Goal: Task Accomplishment & Management: Use online tool/utility

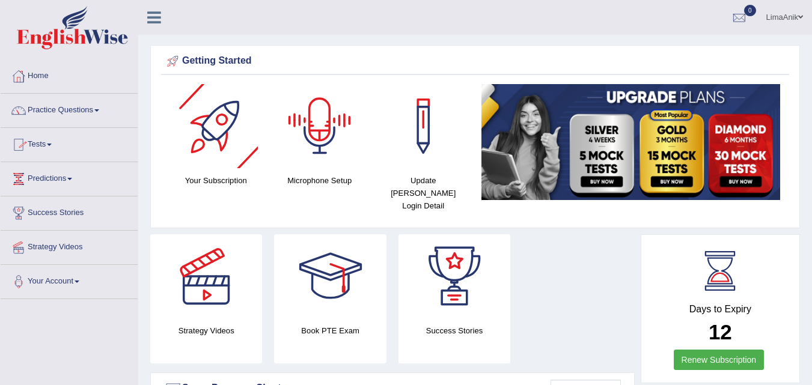
click at [349, 139] on div at bounding box center [320, 126] width 84 height 84
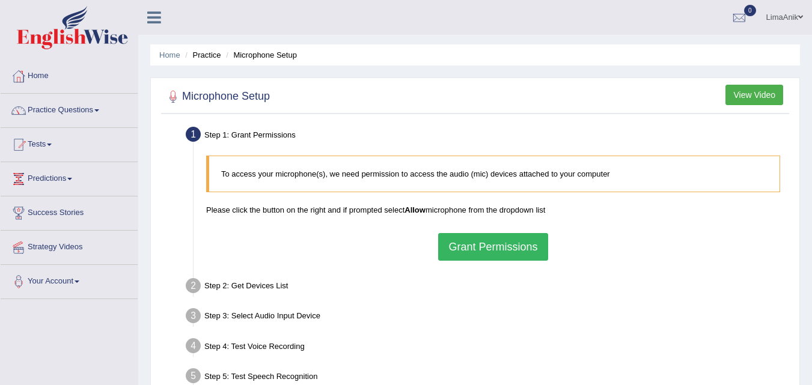
click at [490, 239] on button "Grant Permissions" at bounding box center [492, 247] width 109 height 28
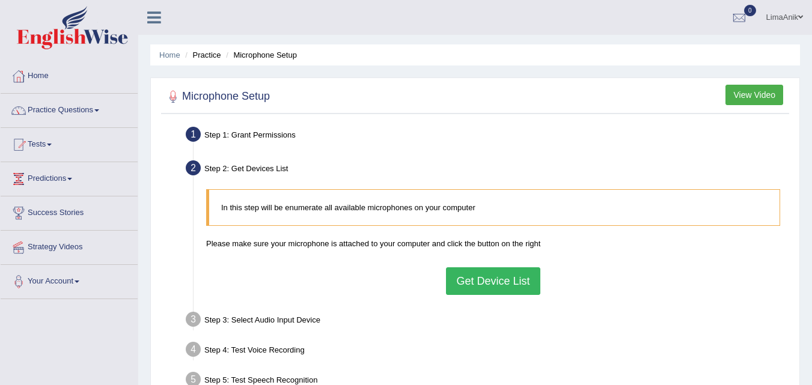
click at [504, 279] on button "Get Device List" at bounding box center [493, 281] width 94 height 28
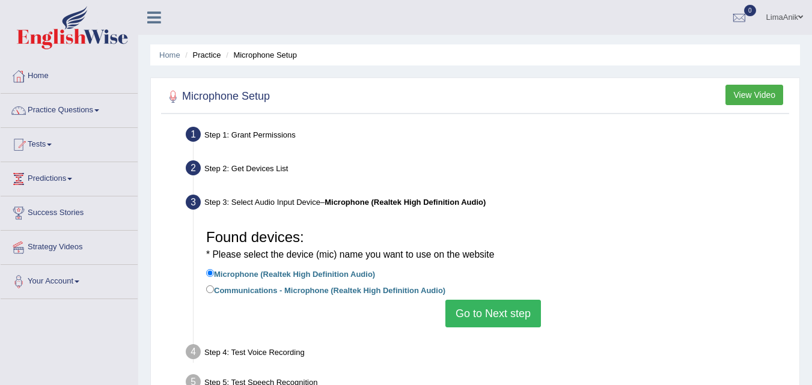
click at [531, 313] on button "Go to Next step" at bounding box center [493, 314] width 96 height 28
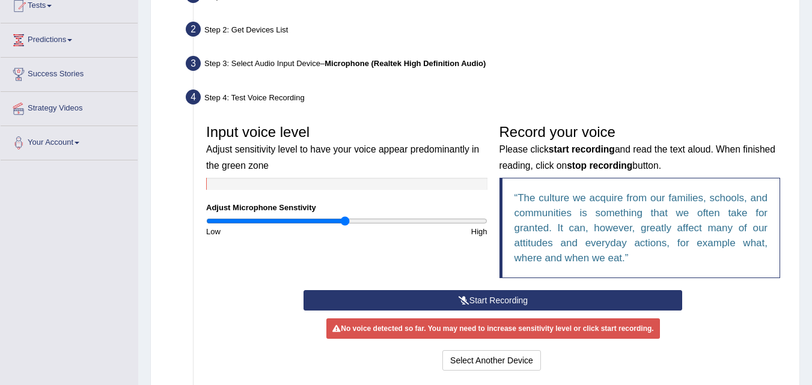
scroll to position [139, 0]
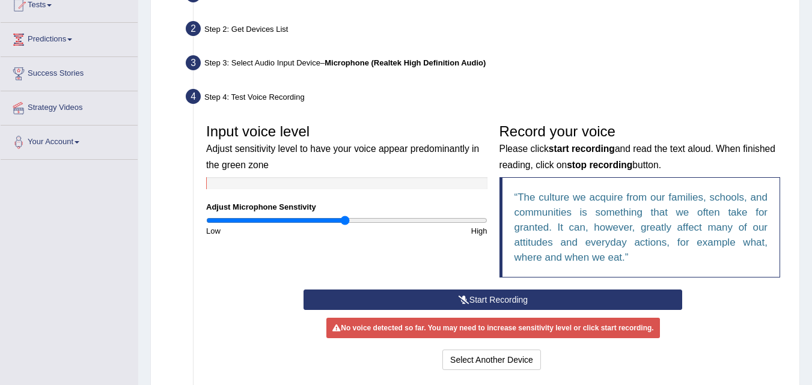
click at [472, 293] on button "Start Recording" at bounding box center [492, 300] width 379 height 20
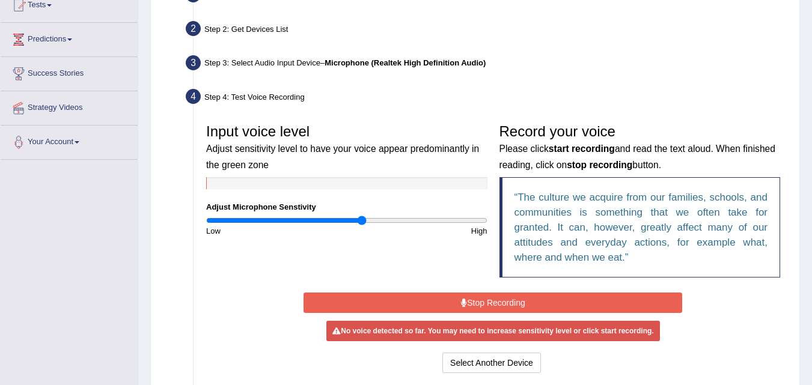
click at [362, 218] on input "range" at bounding box center [346, 221] width 281 height 10
click at [487, 301] on button "Stop Recording" at bounding box center [492, 303] width 379 height 20
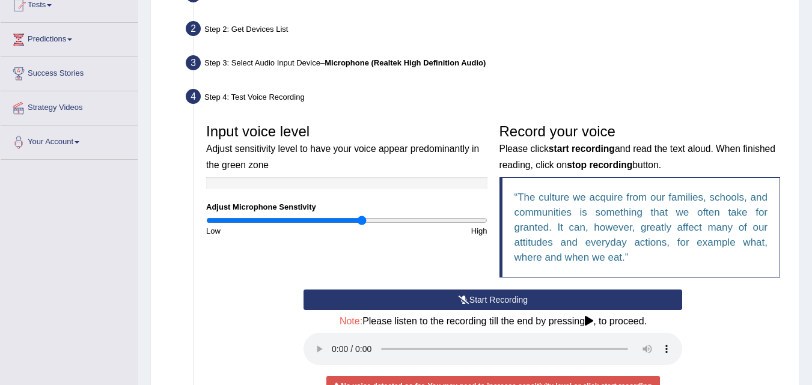
click at [484, 305] on button "Start Recording" at bounding box center [492, 300] width 379 height 20
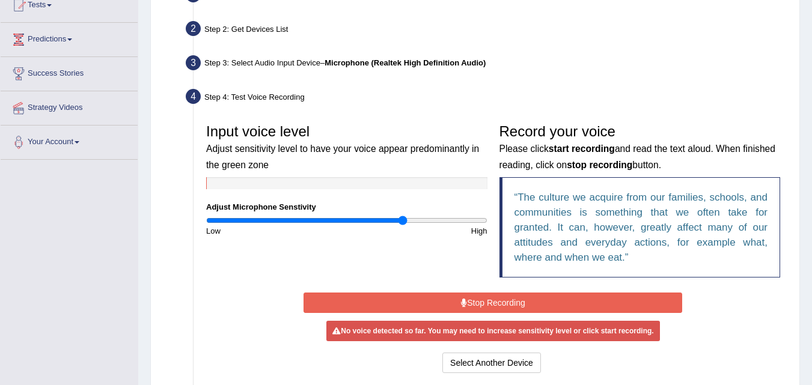
click at [403, 224] on input "range" at bounding box center [346, 221] width 281 height 10
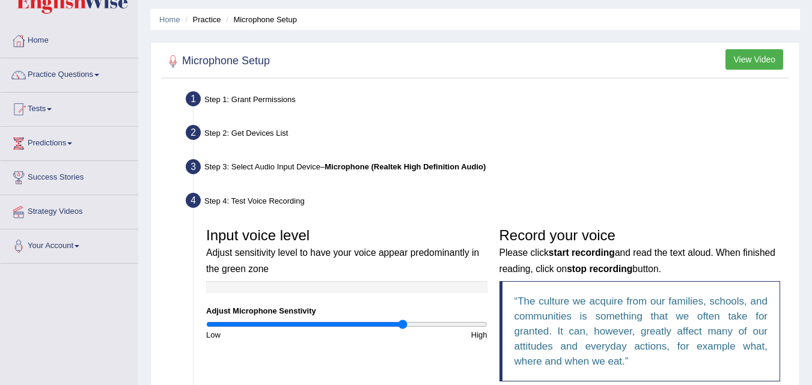
scroll to position [156, 0]
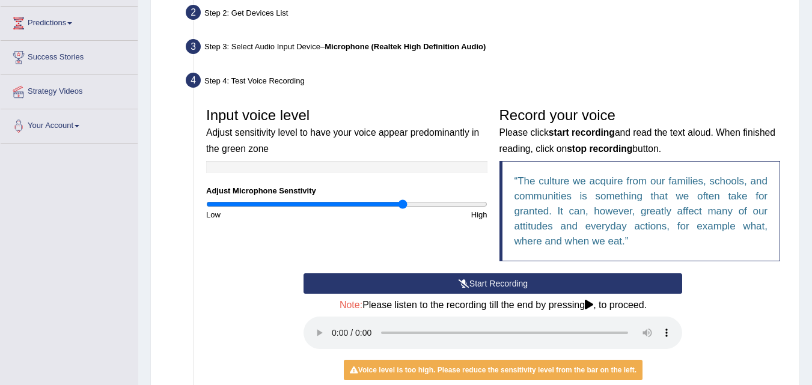
click at [531, 286] on button "Start Recording" at bounding box center [492, 283] width 379 height 20
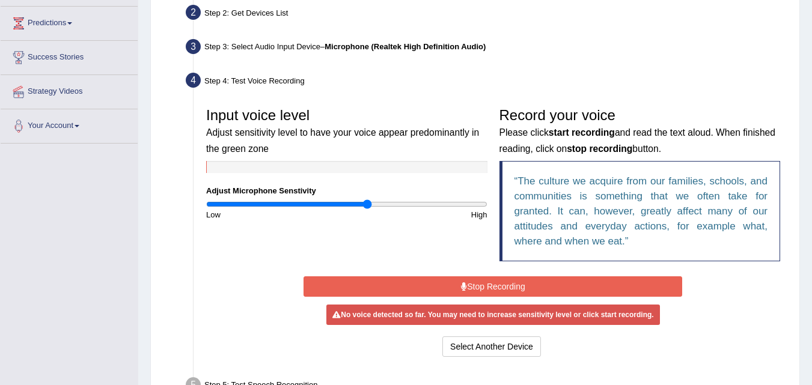
click at [368, 203] on input "range" at bounding box center [346, 205] width 281 height 10
click at [484, 203] on input "range" at bounding box center [346, 205] width 281 height 10
click at [405, 204] on input "range" at bounding box center [346, 205] width 281 height 10
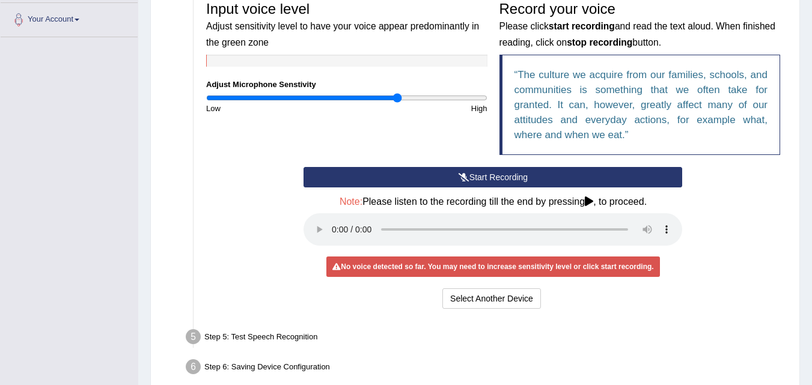
type input "1.38"
click at [396, 99] on input "range" at bounding box center [346, 98] width 281 height 10
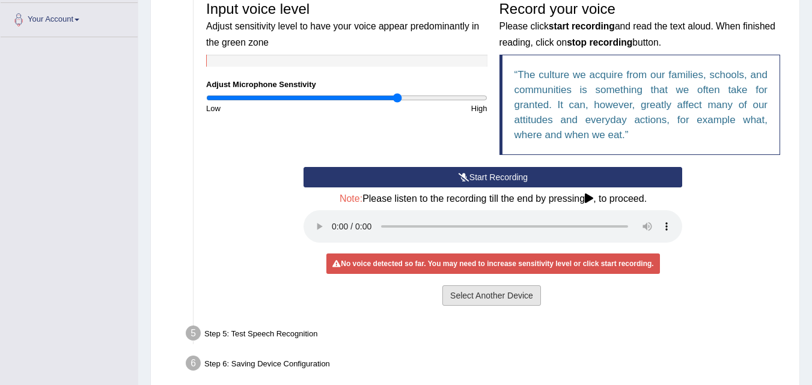
click at [465, 299] on button "Select Another Device" at bounding box center [491, 295] width 99 height 20
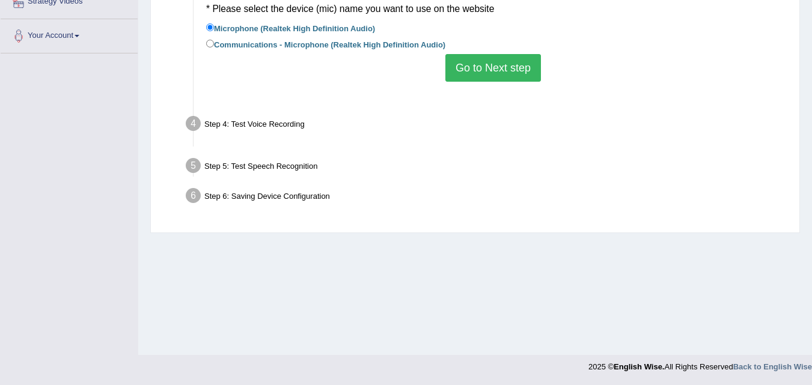
scroll to position [246, 0]
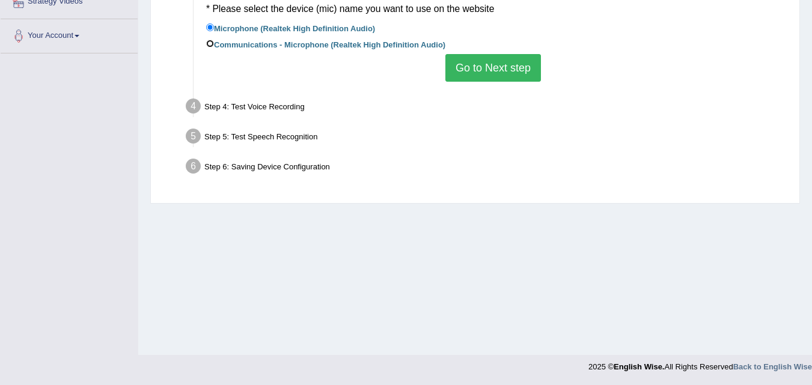
click at [210, 46] on input "Communications - Microphone (Realtek High Definition Audio)" at bounding box center [210, 44] width 8 height 8
radio input "true"
click at [522, 76] on button "Go to Next step" at bounding box center [493, 68] width 96 height 28
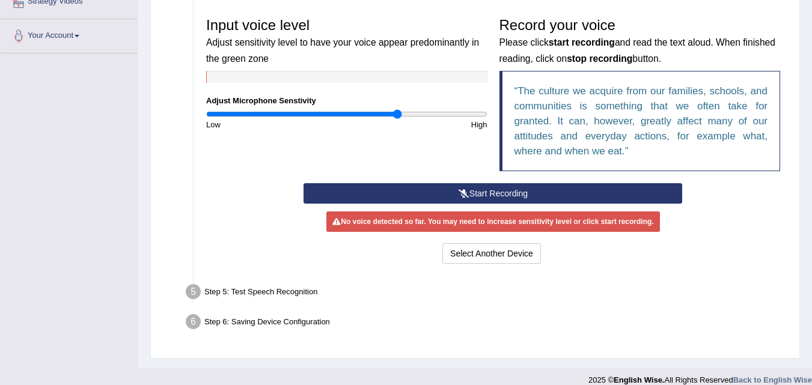
drag, startPoint x: 490, startPoint y: 195, endPoint x: 272, endPoint y: 181, distance: 218.0
click at [472, 192] on button "Start Recording" at bounding box center [492, 193] width 379 height 20
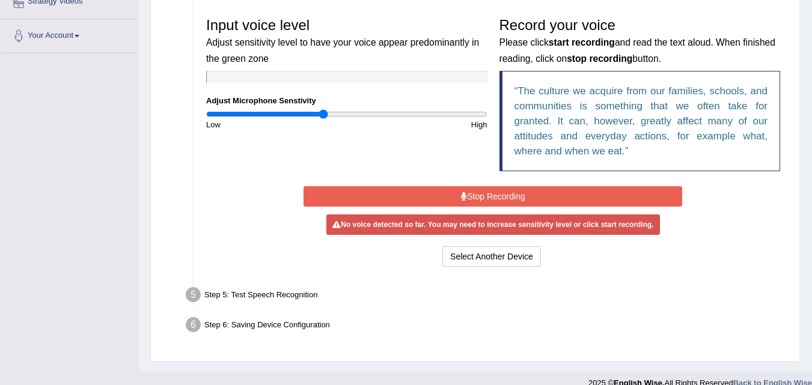
click at [322, 114] on input "range" at bounding box center [346, 114] width 281 height 10
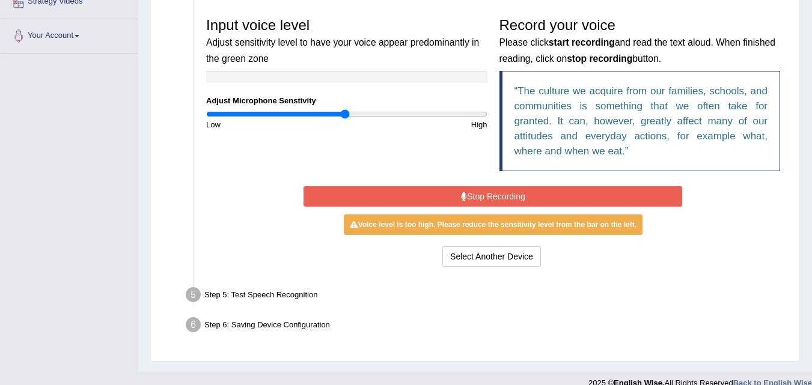
click at [346, 115] on input "range" at bounding box center [346, 114] width 281 height 10
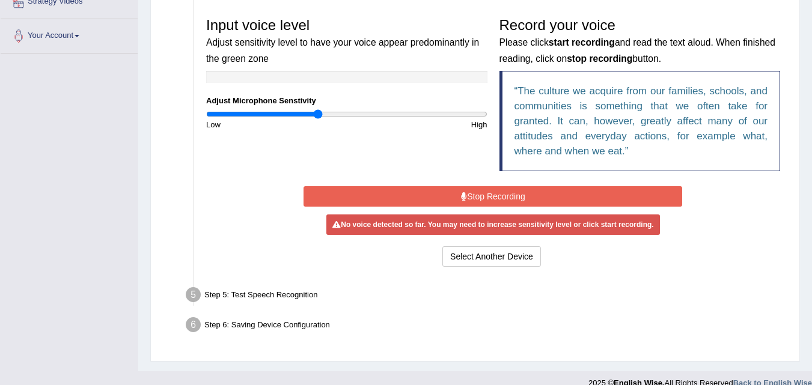
type input "0.8"
click at [318, 111] on input "range" at bounding box center [346, 114] width 281 height 10
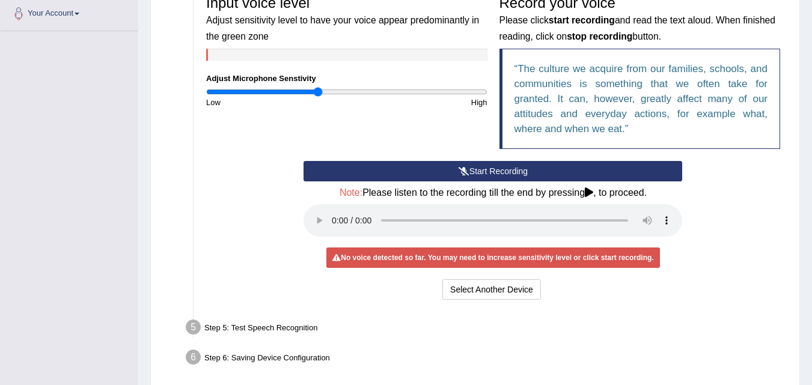
scroll to position [272, 0]
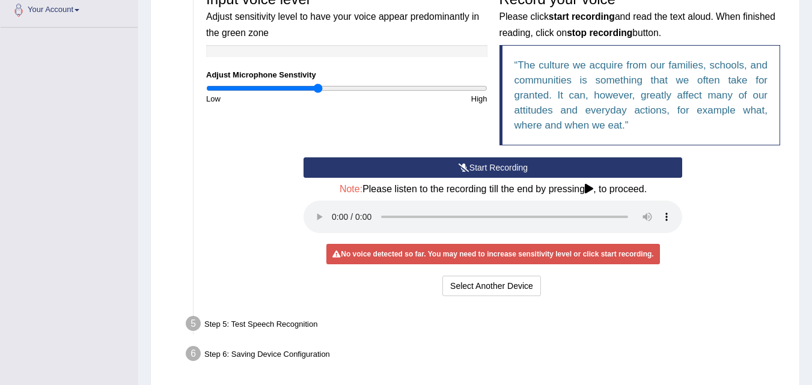
click at [755, 283] on div "Start Recording Stop Recording Note: Please listen to the recording till the en…" at bounding box center [493, 228] width 586 height 142
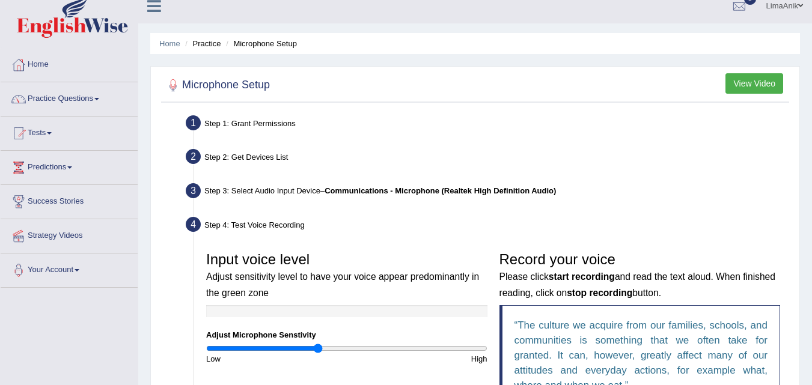
scroll to position [317, 0]
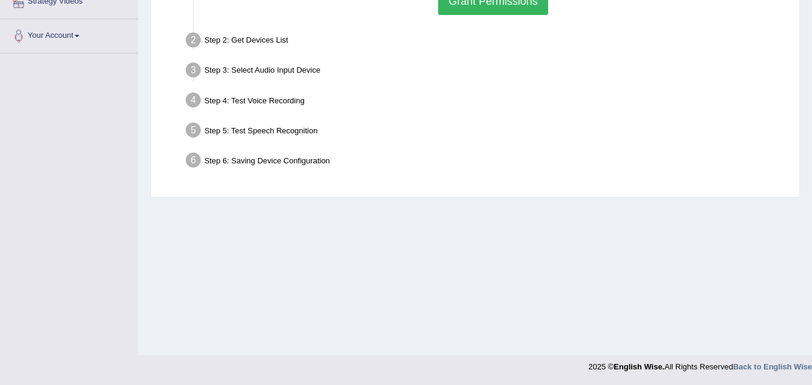
click at [499, 5] on button "Grant Permissions" at bounding box center [492, 1] width 109 height 28
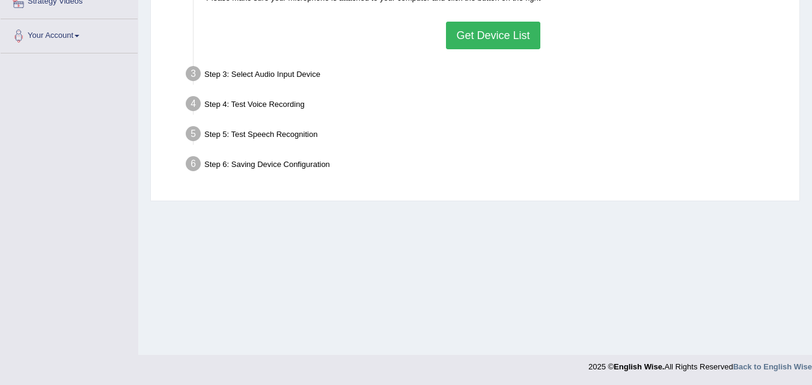
click at [525, 31] on button "Get Device List" at bounding box center [493, 36] width 94 height 28
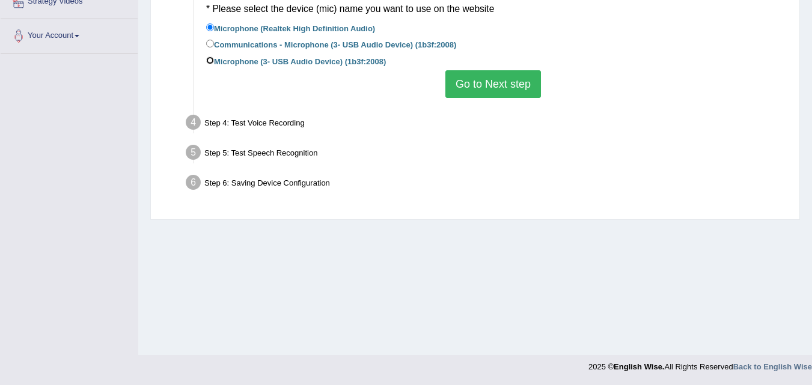
click at [207, 62] on input "Microphone (3- USB Audio Device) (1b3f:2008)" at bounding box center [210, 60] width 8 height 8
radio input "true"
click at [477, 78] on button "Go to Next step" at bounding box center [493, 84] width 96 height 28
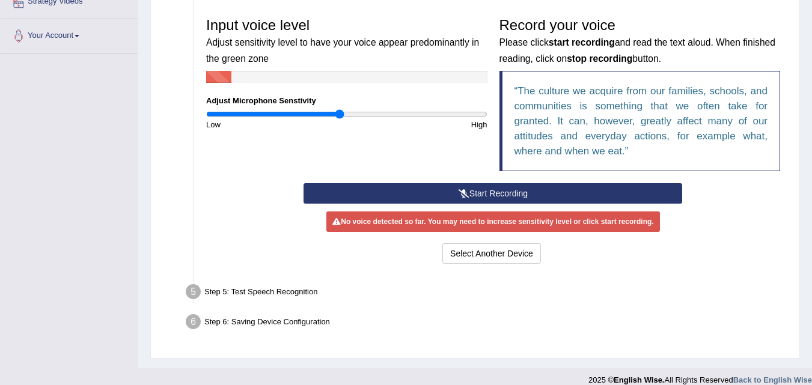
click at [339, 114] on input "range" at bounding box center [346, 114] width 281 height 10
type input "1.08"
click at [356, 111] on input "range" at bounding box center [346, 114] width 281 height 10
click at [483, 189] on button "Start Recording" at bounding box center [492, 193] width 379 height 20
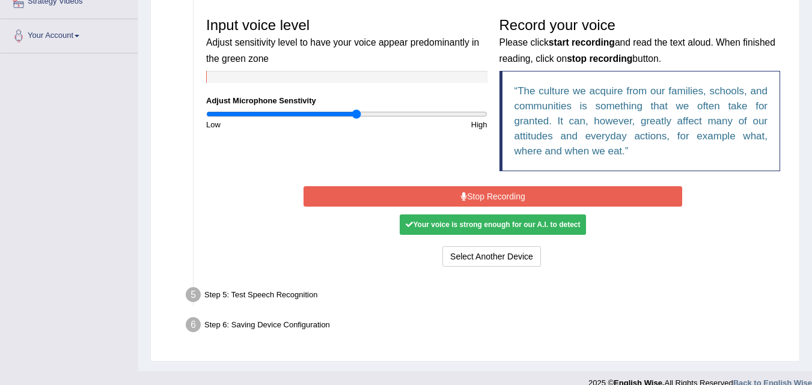
click at [522, 198] on button "Stop Recording" at bounding box center [492, 196] width 379 height 20
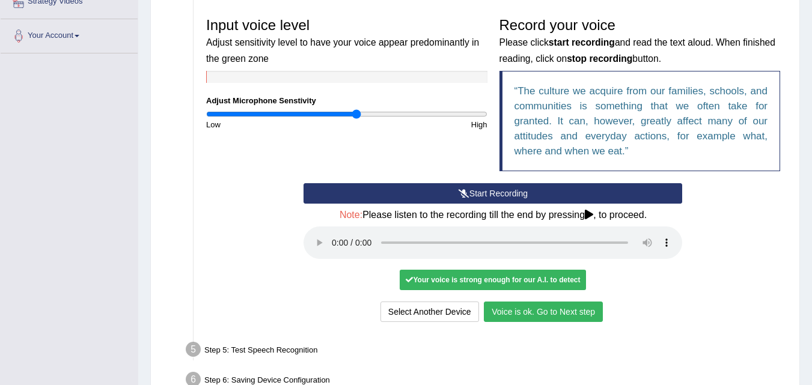
click at [565, 311] on button "Voice is ok. Go to Next step" at bounding box center [543, 312] width 119 height 20
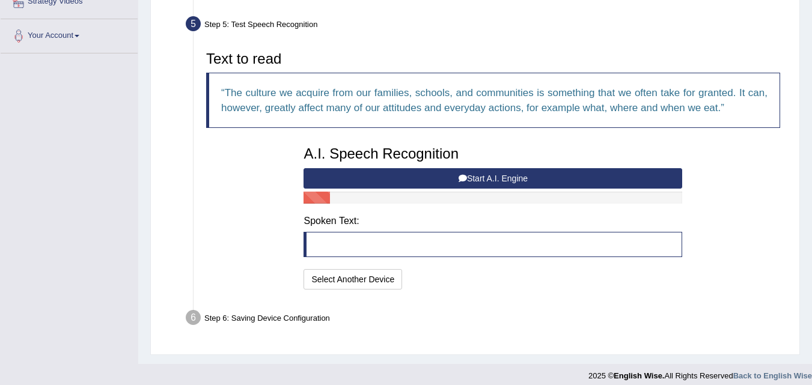
click at [340, 242] on blockquote at bounding box center [492, 244] width 379 height 25
drag, startPoint x: 471, startPoint y: 176, endPoint x: 574, endPoint y: 130, distance: 112.5
click at [480, 169] on button "Start A.I. Engine" at bounding box center [492, 178] width 379 height 20
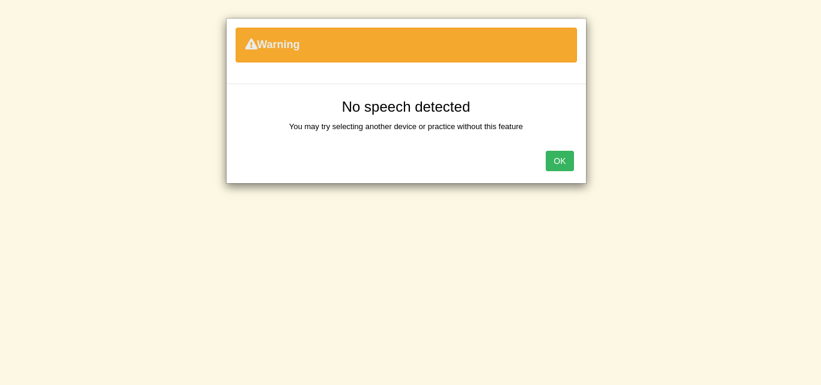
click at [552, 160] on button "OK" at bounding box center [560, 161] width 28 height 20
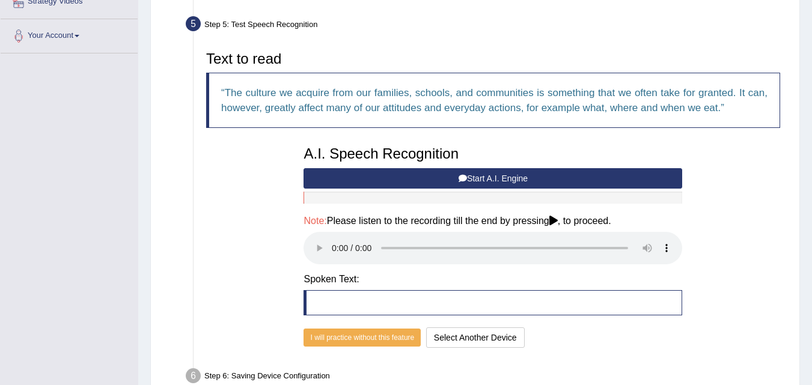
click at [558, 222] on icon at bounding box center [553, 221] width 8 height 10
click at [469, 181] on button "Start A.I. Engine" at bounding box center [492, 178] width 379 height 20
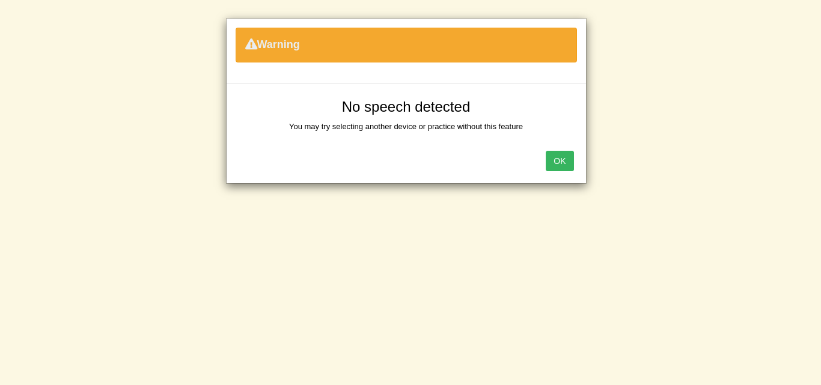
click at [552, 165] on button "OK" at bounding box center [560, 161] width 28 height 20
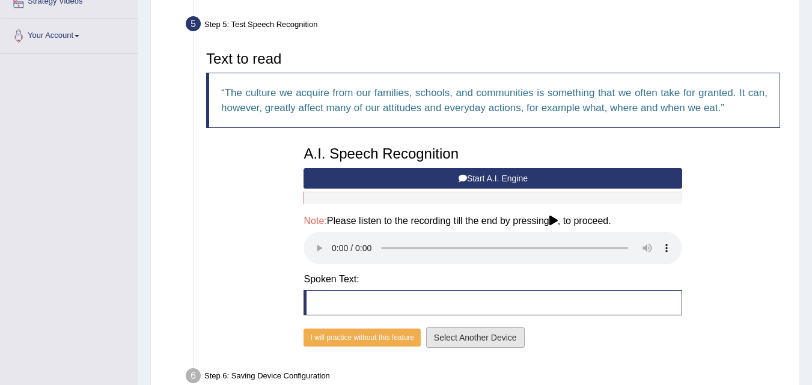
click at [465, 337] on button "Select Another Device" at bounding box center [475, 338] width 99 height 20
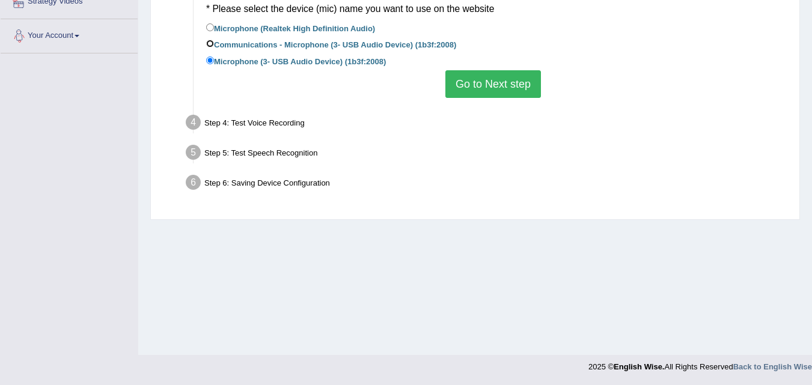
click at [207, 43] on input "Communications - Microphone (3- USB Audio Device) (1b3f:2008)" at bounding box center [210, 44] width 8 height 8
radio input "true"
click at [476, 76] on button "Go to Next step" at bounding box center [493, 84] width 96 height 28
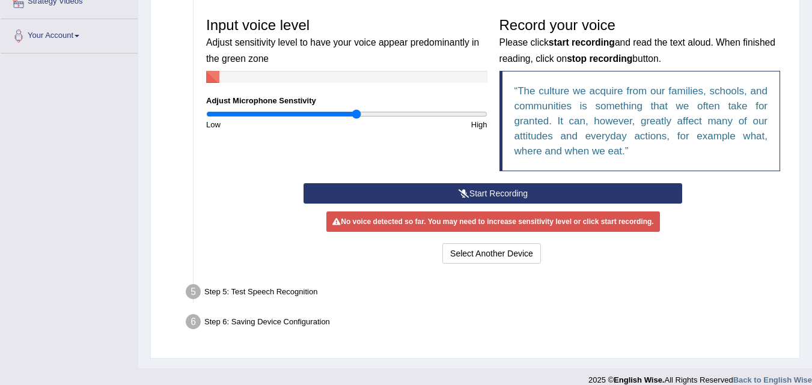
drag, startPoint x: 487, startPoint y: 195, endPoint x: 418, endPoint y: 167, distance: 73.9
click at [475, 192] on button "Start Recording" at bounding box center [492, 193] width 379 height 20
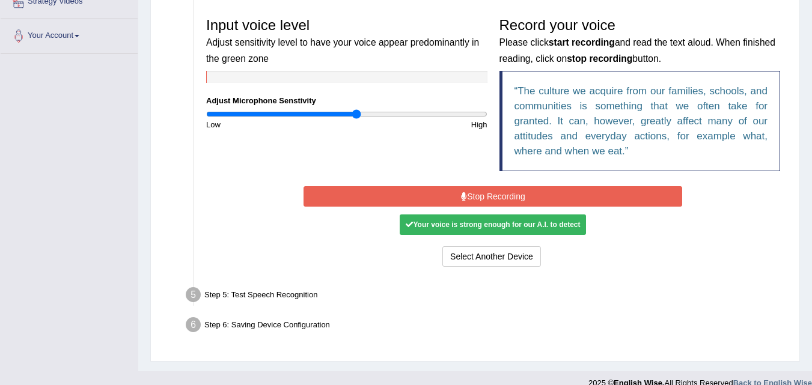
click at [484, 201] on button "Stop Recording" at bounding box center [492, 196] width 379 height 20
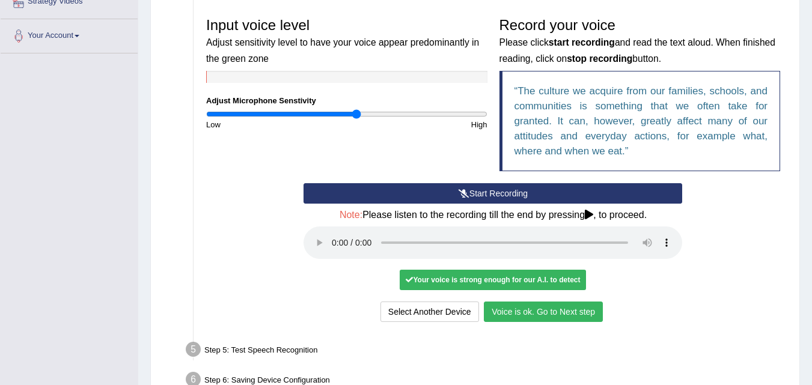
click at [559, 318] on button "Voice is ok. Go to Next step" at bounding box center [543, 312] width 119 height 20
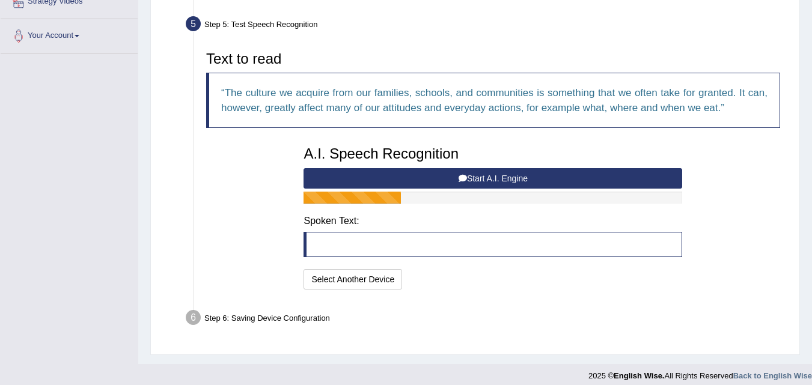
click at [329, 252] on blockquote at bounding box center [492, 244] width 379 height 25
click at [694, 242] on div "Text to read The culture we acquire from our families, schools, and communities…" at bounding box center [493, 169] width 586 height 248
click at [586, 249] on blockquote at bounding box center [492, 244] width 379 height 25
click at [506, 178] on button "Start A.I. Engine" at bounding box center [492, 178] width 379 height 20
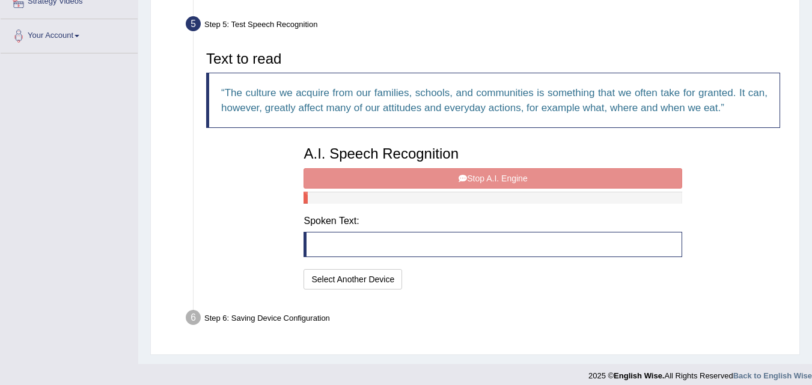
click at [323, 247] on blockquote at bounding box center [492, 244] width 379 height 25
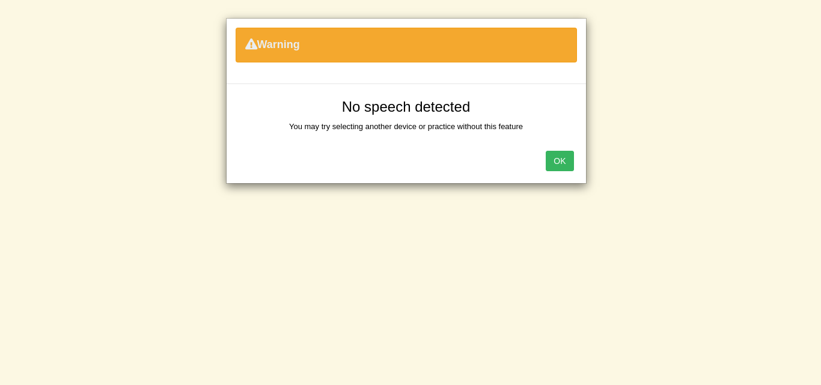
click at [555, 164] on button "OK" at bounding box center [560, 161] width 28 height 20
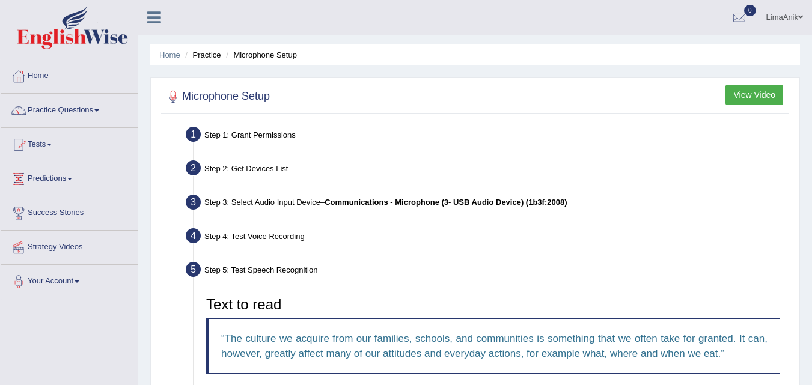
scroll to position [294, 0]
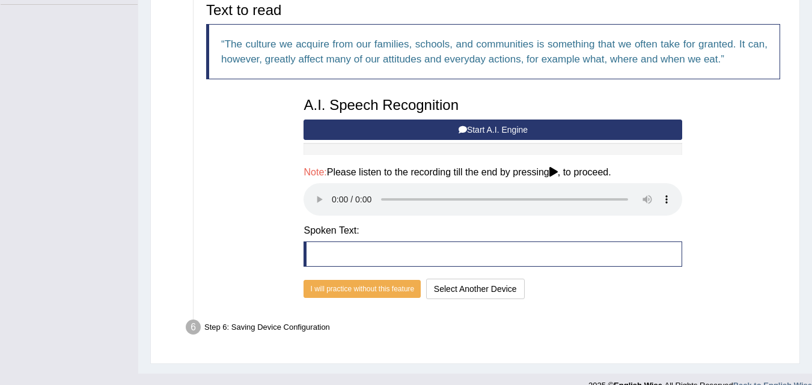
click at [521, 126] on button "Start A.I. Engine" at bounding box center [492, 130] width 379 height 20
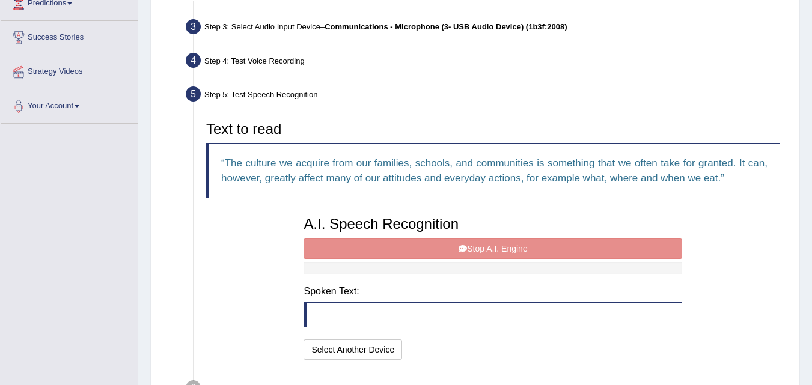
scroll to position [0, 0]
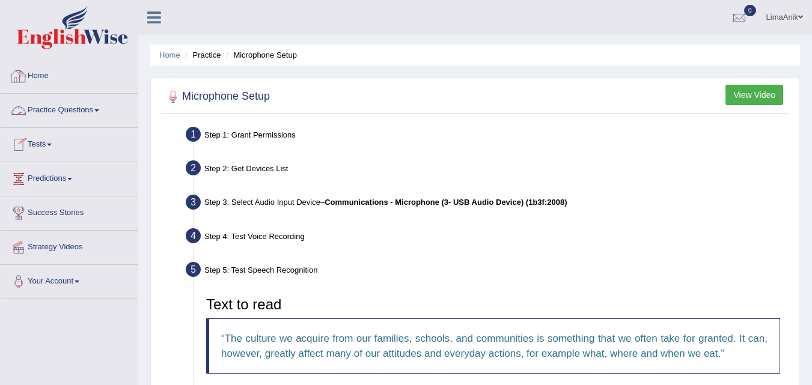
click at [34, 75] on link "Home" at bounding box center [69, 74] width 137 height 30
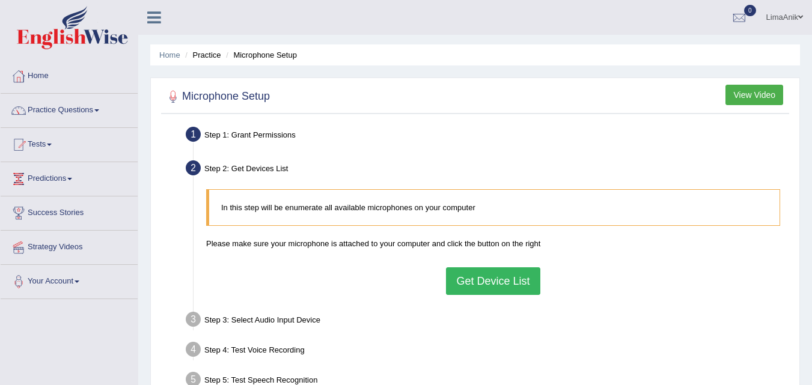
click at [507, 281] on button "Get Device List" at bounding box center [493, 281] width 94 height 28
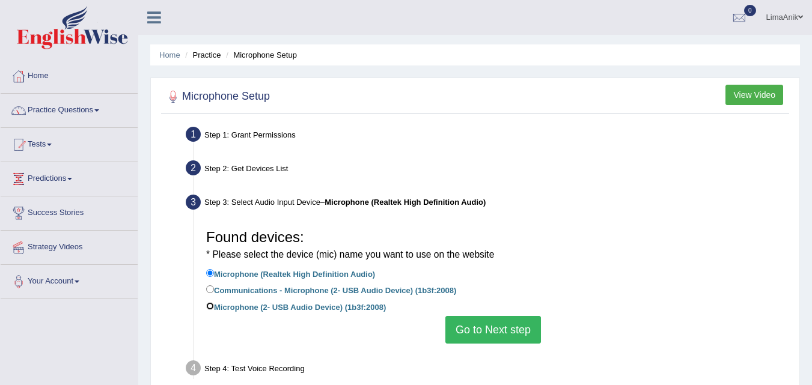
click at [212, 305] on input "Microphone (2- USB Audio Device) (1b3f:2008)" at bounding box center [210, 306] width 8 height 8
radio input "true"
click at [484, 326] on button "Go to Next step" at bounding box center [493, 330] width 96 height 28
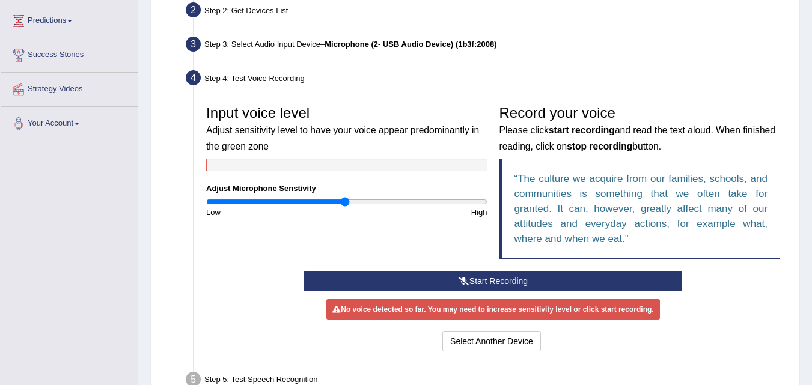
scroll to position [153, 0]
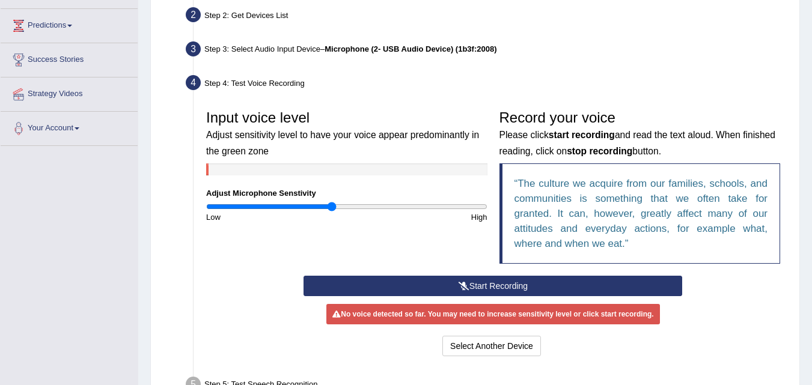
click at [332, 205] on input "range" at bounding box center [346, 207] width 281 height 10
type input "1.02"
click at [348, 209] on input "range" at bounding box center [346, 207] width 281 height 10
click at [474, 284] on button "Start Recording" at bounding box center [492, 286] width 379 height 20
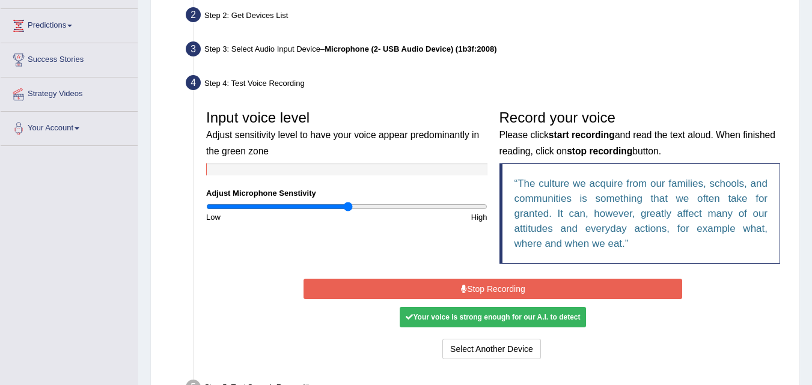
click at [520, 293] on button "Stop Recording" at bounding box center [492, 289] width 379 height 20
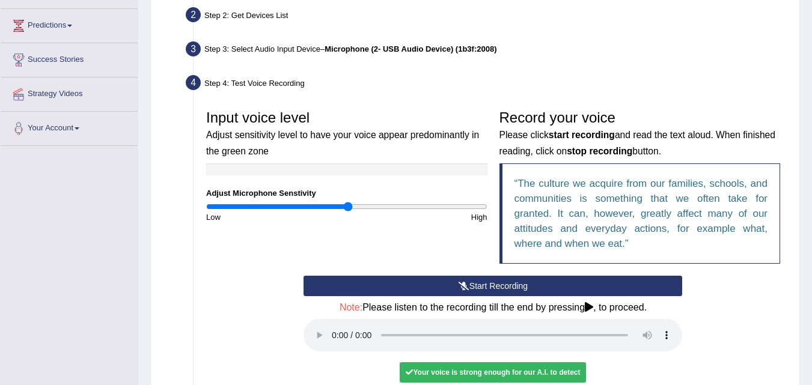
scroll to position [242, 0]
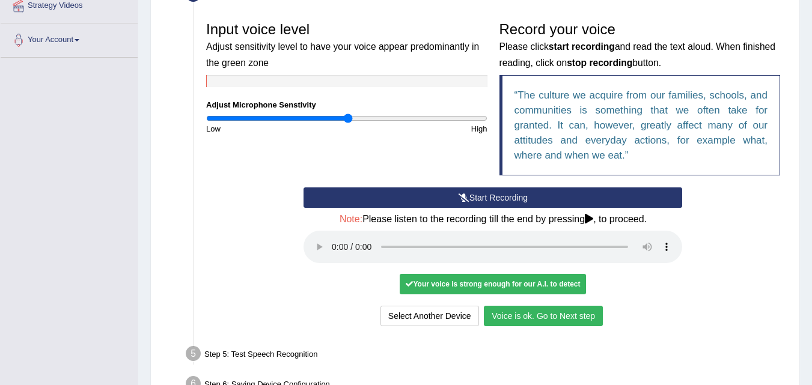
click at [551, 309] on button "Voice is ok. Go to Next step" at bounding box center [543, 316] width 119 height 20
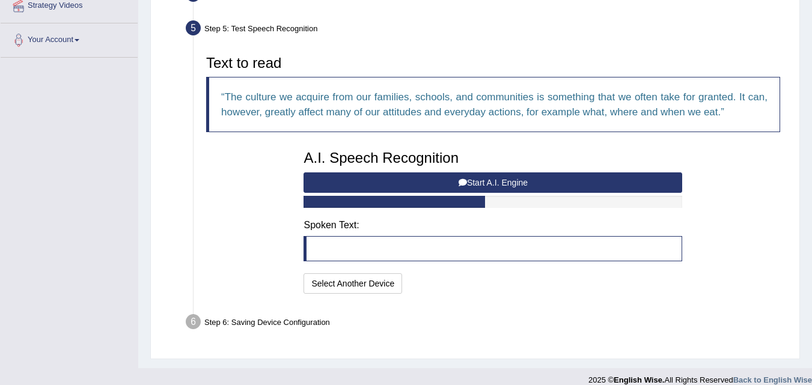
click at [309, 248] on blockquote at bounding box center [492, 248] width 379 height 25
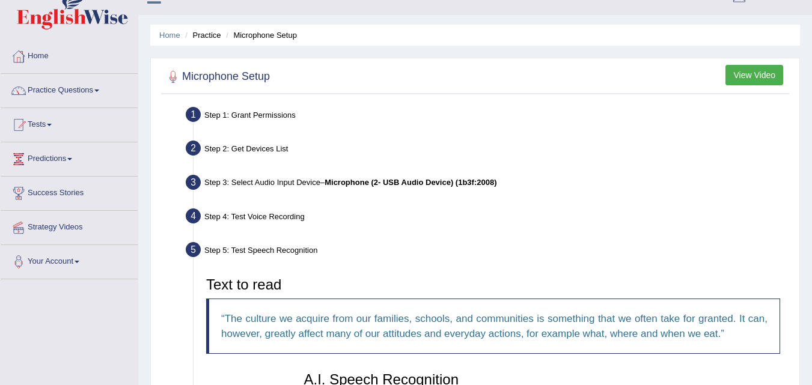
scroll to position [0, 0]
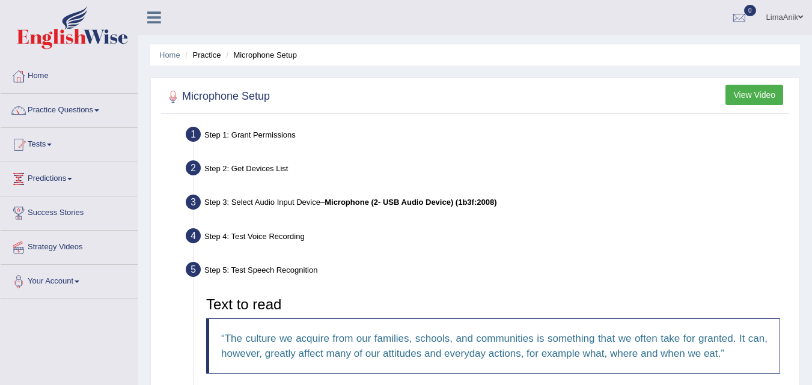
click at [804, 132] on div "Home Practice Microphone Setup You have already completed the setup earlier wit…" at bounding box center [475, 305] width 674 height 610
click at [28, 74] on link "Home" at bounding box center [69, 74] width 137 height 30
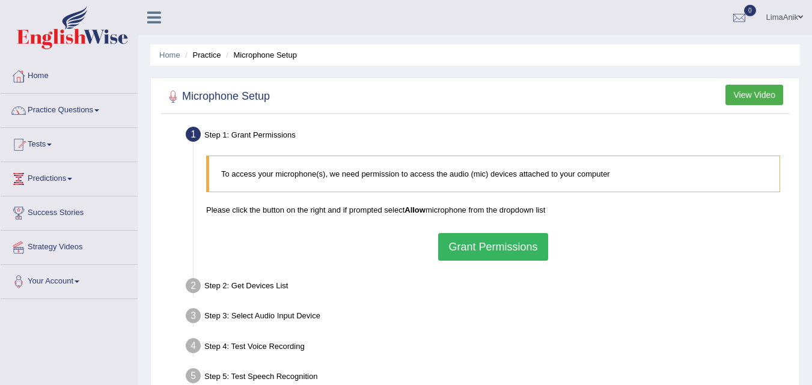
click at [492, 244] on button "Grant Permissions" at bounding box center [492, 247] width 109 height 28
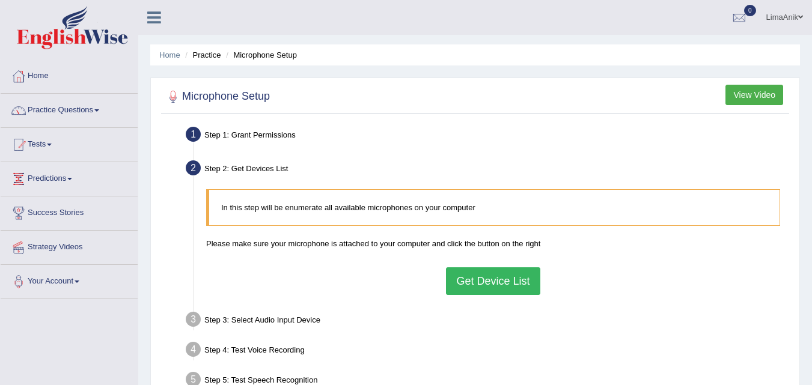
click at [490, 293] on button "Get Device List" at bounding box center [493, 281] width 94 height 28
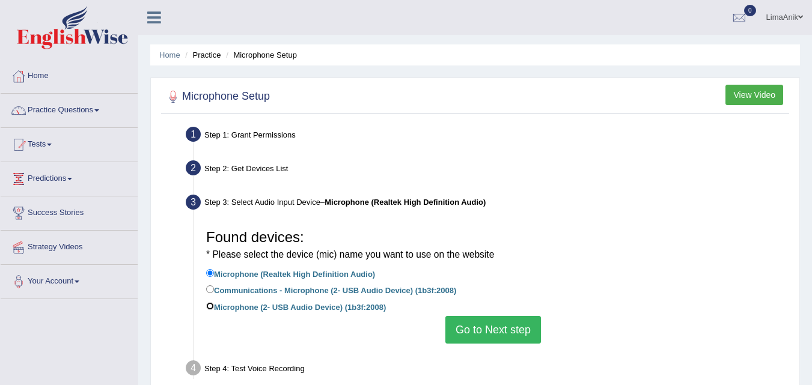
drag, startPoint x: 212, startPoint y: 308, endPoint x: 502, endPoint y: 354, distance: 293.3
click at [210, 308] on input "Microphone (2- USB Audio Device) (1b3f:2008)" at bounding box center [210, 306] width 8 height 8
radio input "true"
drag, startPoint x: 502, startPoint y: 331, endPoint x: 513, endPoint y: 325, distance: 12.7
click at [504, 331] on button "Go to Next step" at bounding box center [493, 330] width 96 height 28
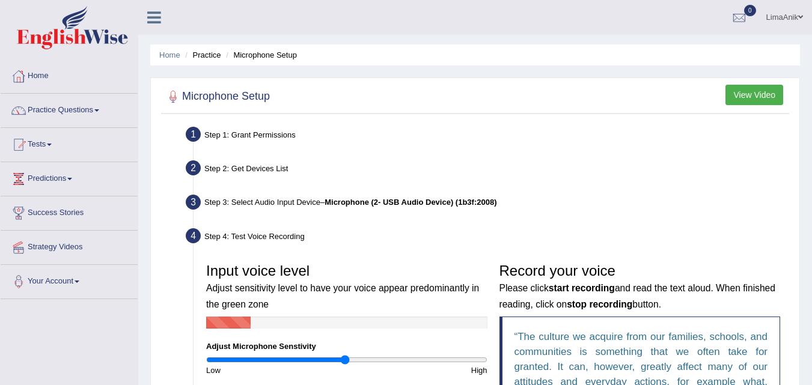
scroll to position [157, 0]
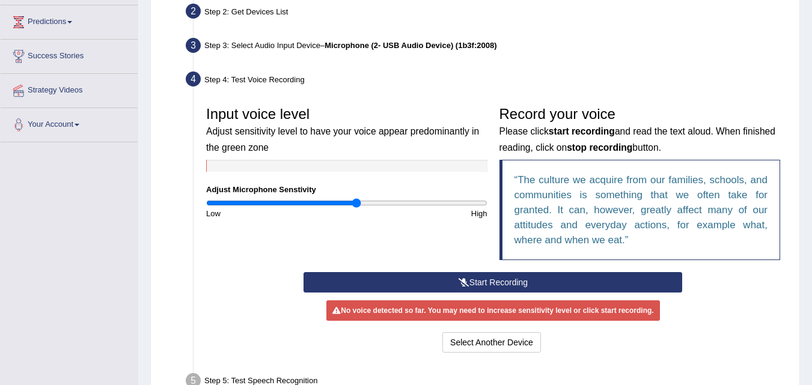
click at [356, 201] on input "range" at bounding box center [346, 203] width 281 height 10
click at [314, 361] on div "Input voice level Adjust sensitivity level to have your voice appear predominan…" at bounding box center [493, 227] width 586 height 267
click at [453, 275] on button "Start Recording" at bounding box center [492, 282] width 379 height 20
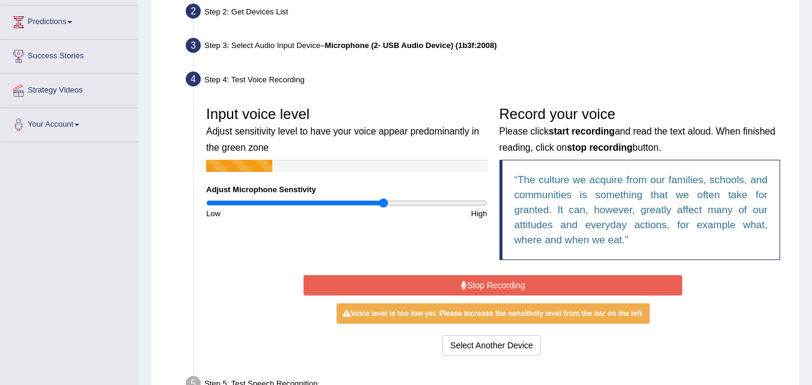
click at [384, 201] on input "range" at bounding box center [346, 203] width 281 height 10
click at [499, 284] on button "Stop Recording" at bounding box center [492, 285] width 379 height 20
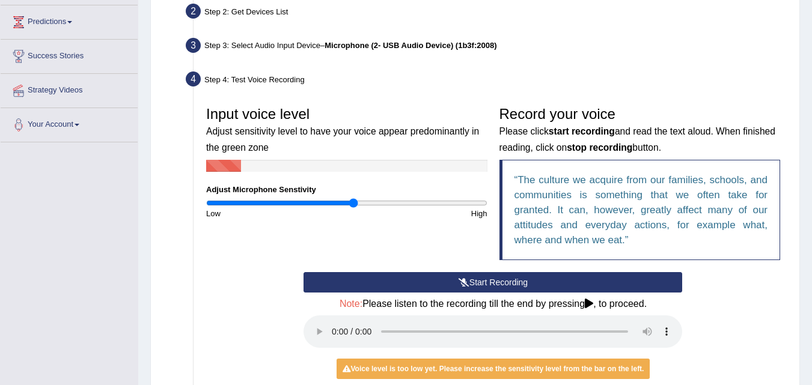
click at [355, 200] on input "range" at bounding box center [346, 203] width 281 height 10
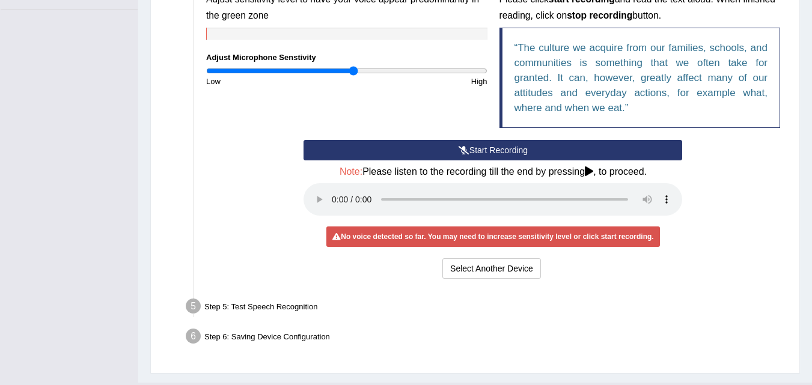
scroll to position [230, 0]
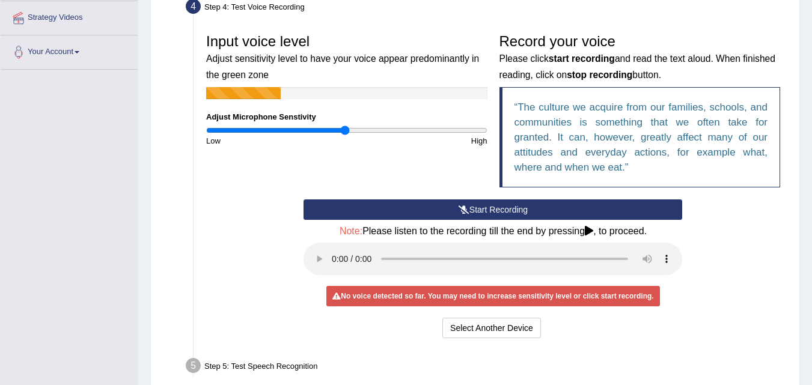
click at [345, 130] on input "range" at bounding box center [346, 131] width 281 height 10
type input "0.82"
click at [320, 127] on input "range" at bounding box center [346, 131] width 281 height 10
click at [487, 209] on button "Start Recording" at bounding box center [492, 210] width 379 height 20
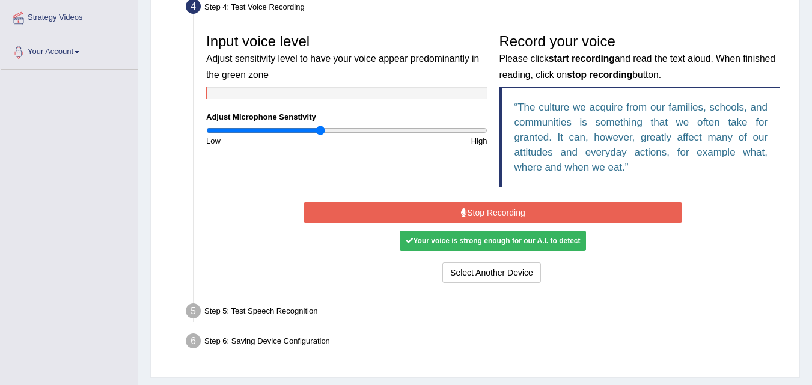
click at [459, 207] on button "Stop Recording" at bounding box center [492, 213] width 379 height 20
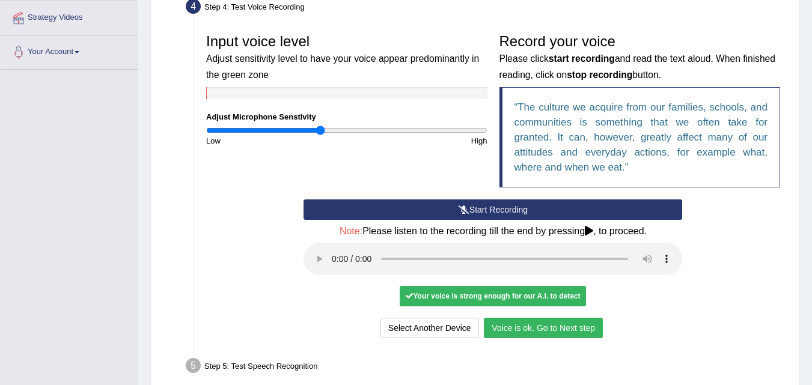
click at [484, 355] on div "Step 5: Test Speech Recognition" at bounding box center [487, 368] width 614 height 26
click at [545, 329] on button "Voice is ok. Go to Next step" at bounding box center [543, 328] width 119 height 20
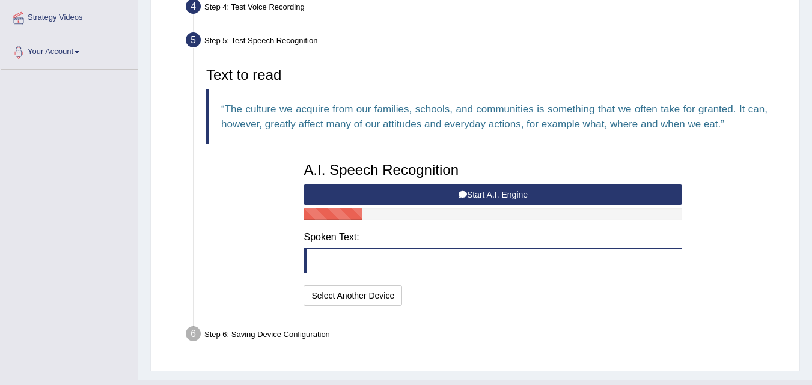
click at [400, 260] on blockquote at bounding box center [492, 260] width 379 height 25
click at [328, 252] on blockquote at bounding box center [492, 260] width 379 height 25
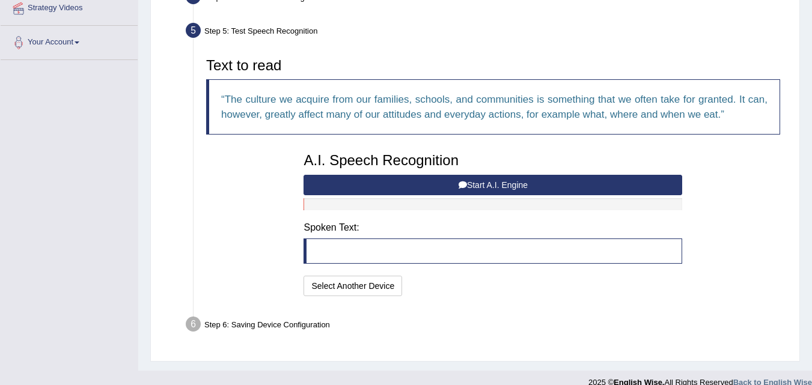
scroll to position [240, 0]
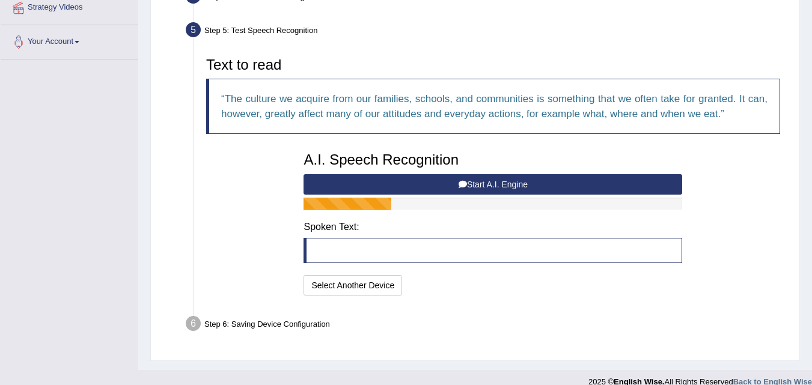
click at [315, 253] on blockquote at bounding box center [492, 250] width 379 height 25
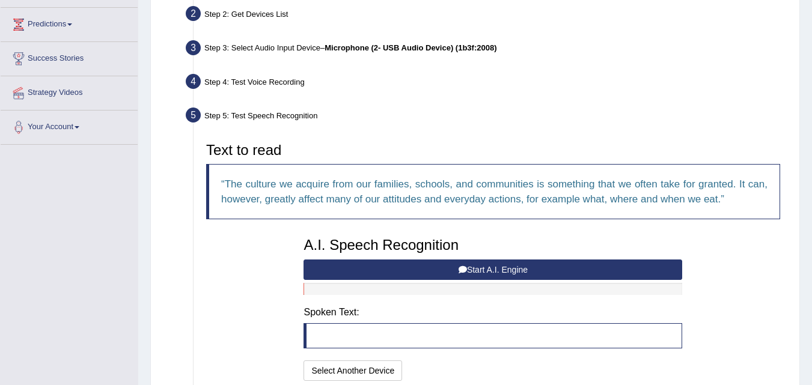
scroll to position [0, 0]
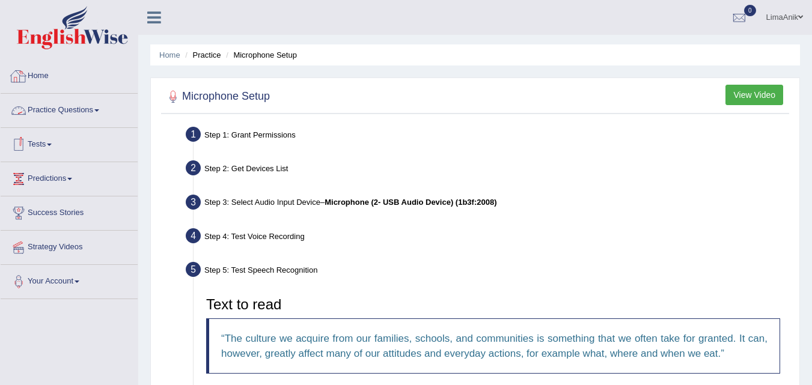
click at [61, 106] on link "Practice Questions" at bounding box center [69, 109] width 137 height 30
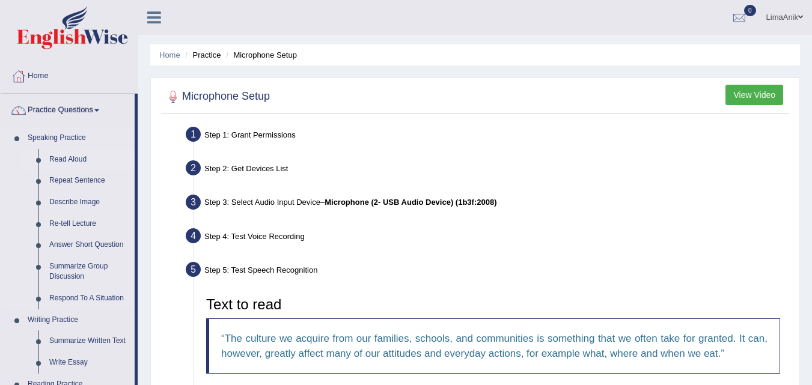
click at [63, 162] on link "Read Aloud" at bounding box center [89, 160] width 91 height 22
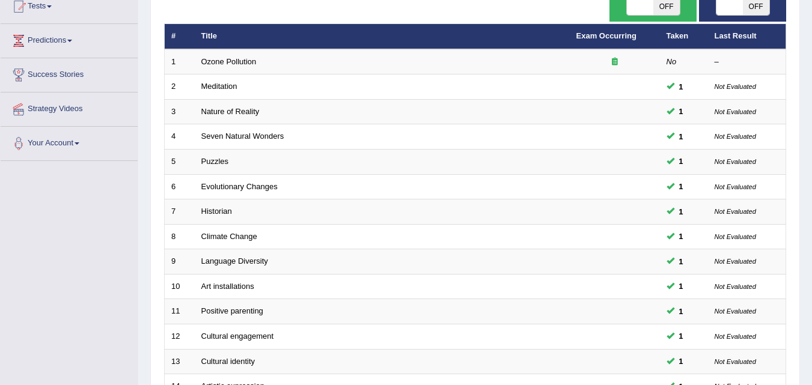
scroll to position [82, 0]
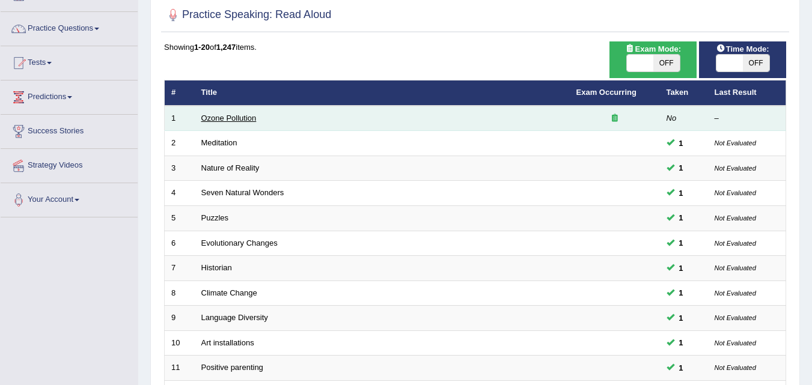
click at [228, 122] on link "Ozone Pollution" at bounding box center [228, 118] width 55 height 9
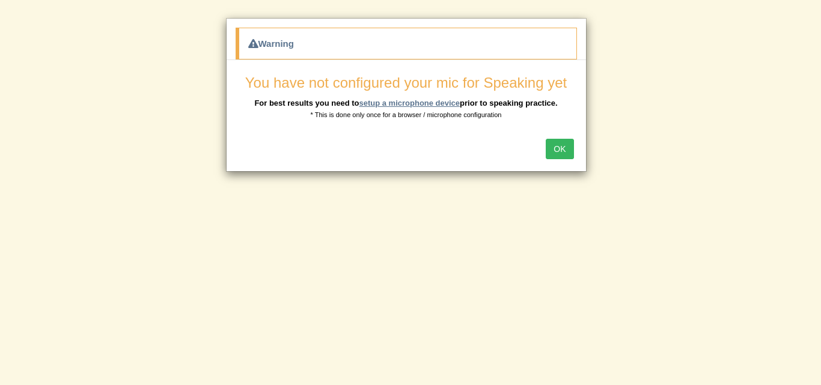
click at [402, 99] on link "setup a microphone device" at bounding box center [409, 103] width 101 height 9
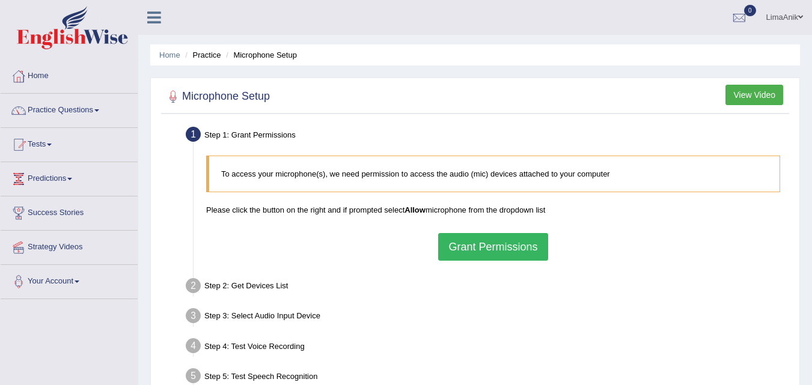
click at [501, 240] on button "Grant Permissions" at bounding box center [492, 247] width 109 height 28
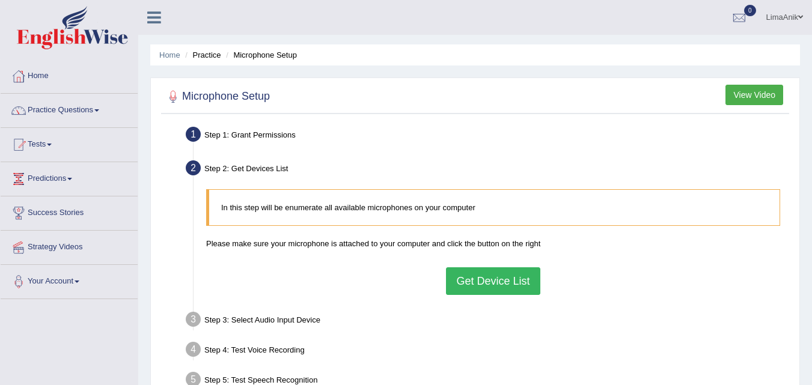
click at [503, 284] on button "Get Device List" at bounding box center [493, 281] width 94 height 28
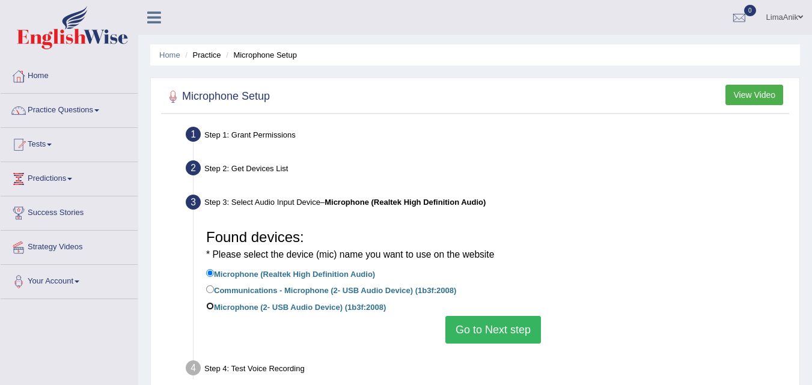
click at [207, 309] on input "Microphone (2- USB Audio Device) (1b3f:2008)" at bounding box center [210, 306] width 8 height 8
radio input "true"
click at [499, 335] on button "Go to Next step" at bounding box center [493, 330] width 96 height 28
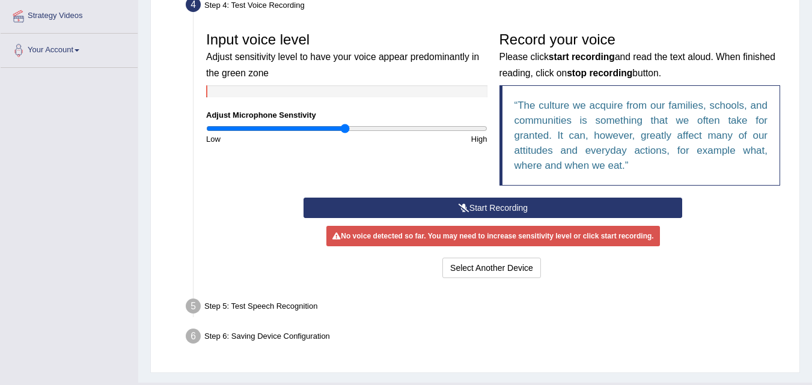
scroll to position [168, 0]
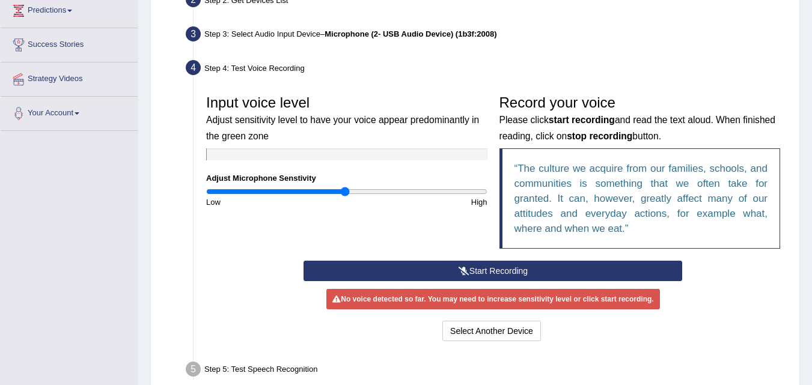
drag, startPoint x: 436, startPoint y: 274, endPoint x: 325, endPoint y: 231, distance: 118.7
click at [427, 270] on button "Start Recording" at bounding box center [492, 271] width 379 height 20
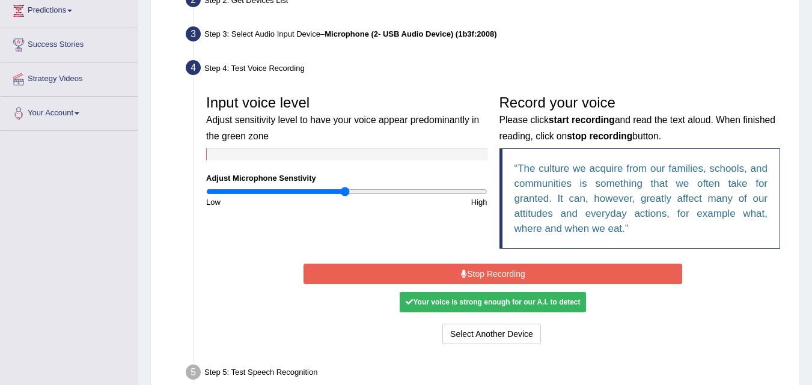
click at [494, 268] on button "Stop Recording" at bounding box center [492, 274] width 379 height 20
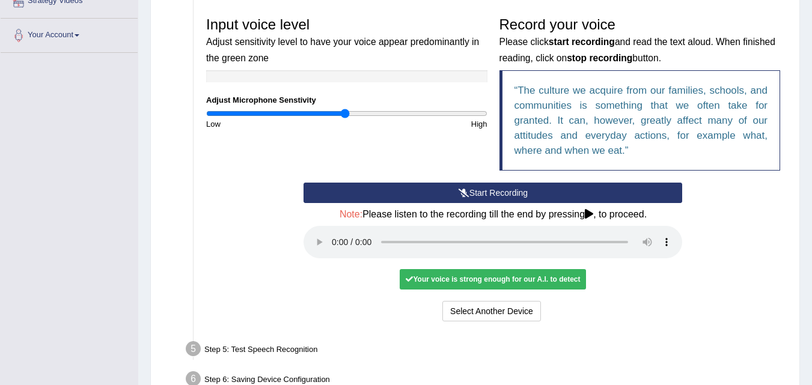
scroll to position [299, 0]
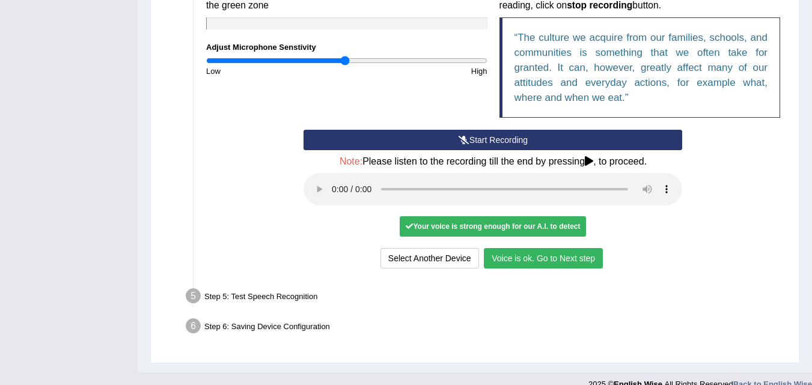
click at [533, 249] on button "Voice is ok. Go to Next step" at bounding box center [543, 258] width 119 height 20
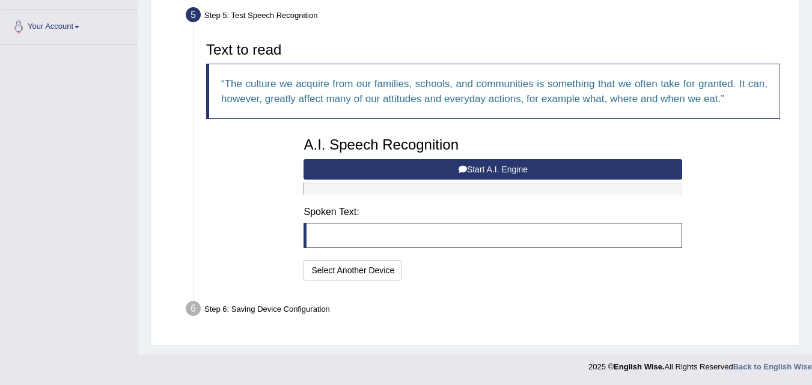
scroll to position [255, 0]
click at [337, 229] on blockquote at bounding box center [492, 235] width 379 height 25
